Goal: Navigation & Orientation: Find specific page/section

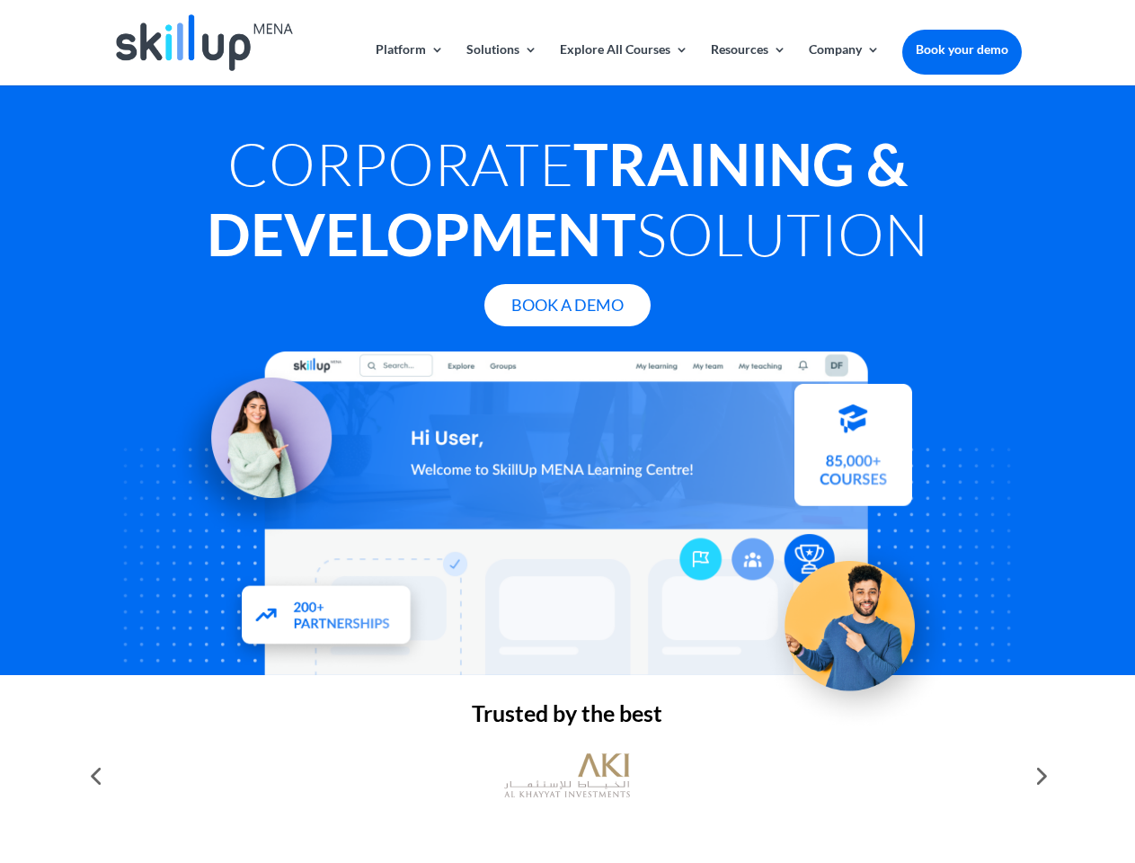
click at [567, 432] on div at bounding box center [567, 514] width 908 height 324
click at [501, 64] on link "Solutions" at bounding box center [502, 64] width 71 height 42
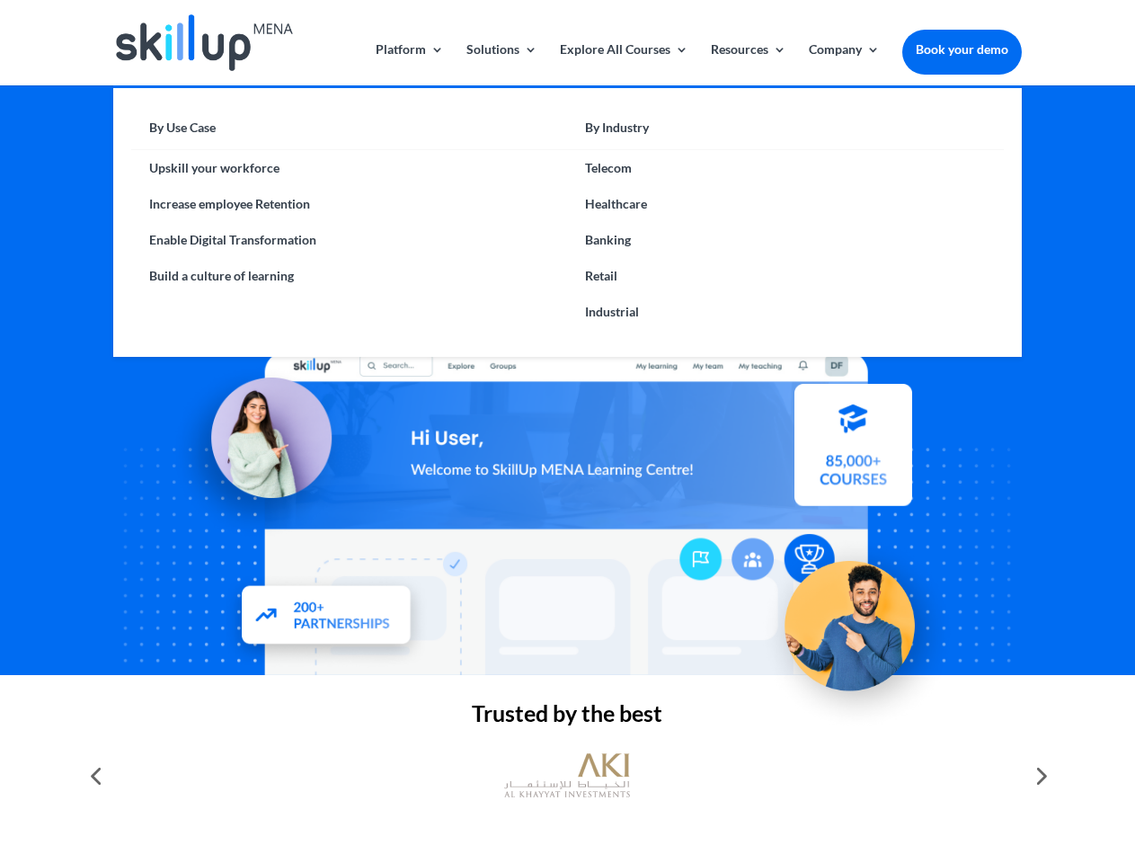
click at [623, 64] on link "Explore All Courses" at bounding box center [624, 64] width 129 height 42
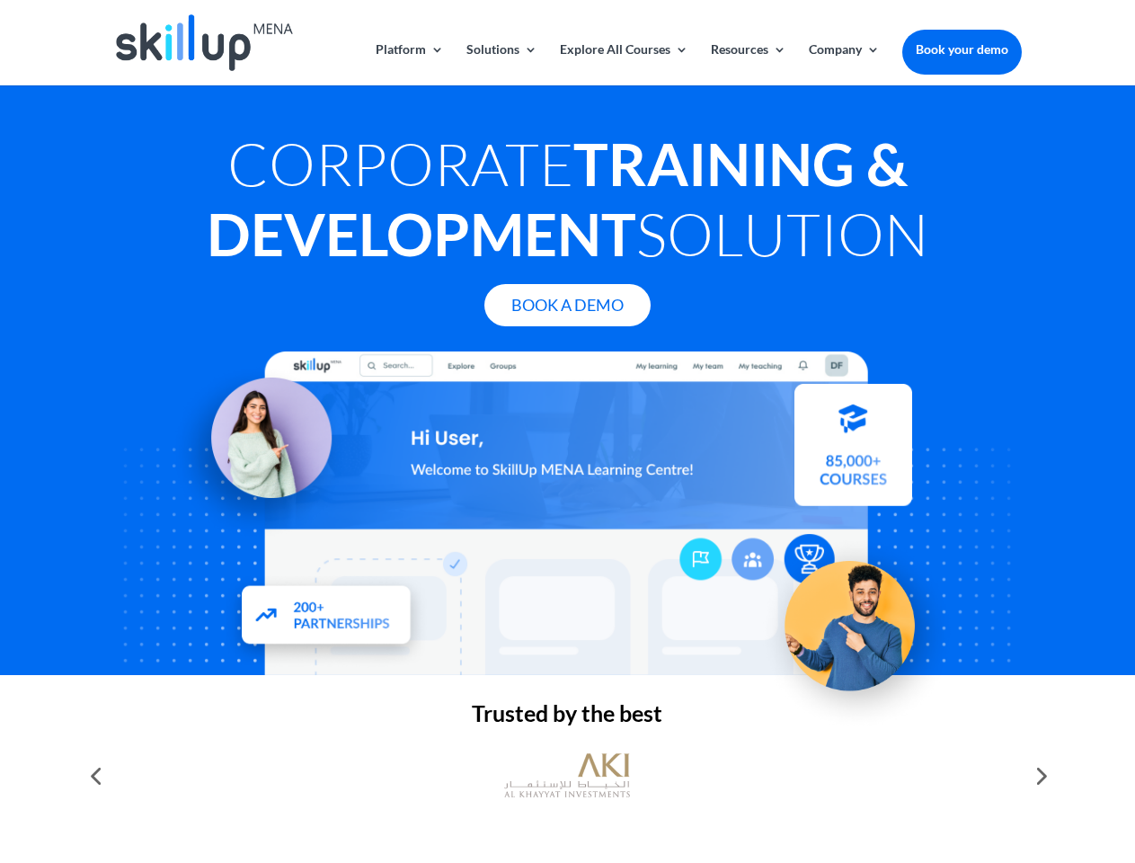
click at [747, 64] on link "Resources" at bounding box center [749, 64] width 76 height 42
click at [844, 64] on link "Company" at bounding box center [844, 64] width 71 height 42
click at [567, 776] on img at bounding box center [567, 775] width 126 height 63
